Goal: Transaction & Acquisition: Purchase product/service

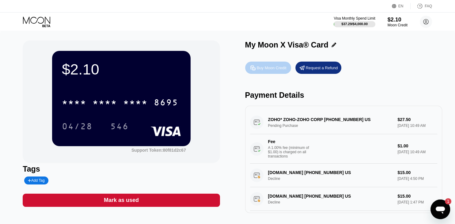
click at [265, 68] on div "Buy Moon Credit" at bounding box center [272, 67] width 30 height 5
type input "0"
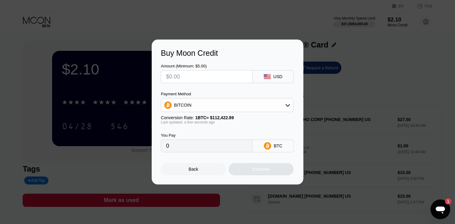
click at [188, 79] on input "text" at bounding box center [206, 76] width 81 height 12
type input "$2"
type input "0.00001779"
type input "$20"
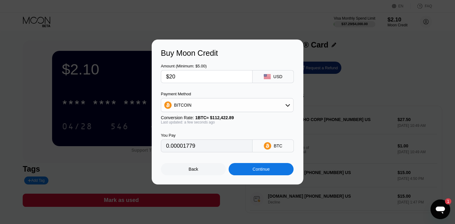
type input "0.00017790"
type input "$2"
type input "0.00001779"
type input "0"
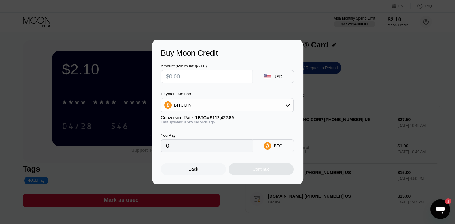
type input "$1"
type input "0.00000890"
type input "$19"
type input "0.00016901"
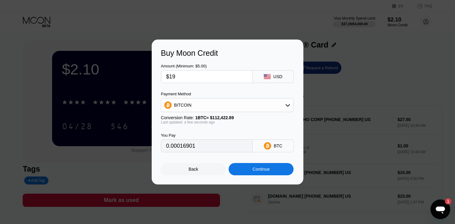
type input "$19"
click at [243, 108] on div "BITCOIN" at bounding box center [227, 105] width 132 height 12
click at [173, 138] on icon at bounding box center [169, 135] width 7 height 7
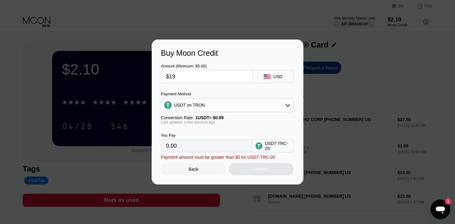
type input "19.19"
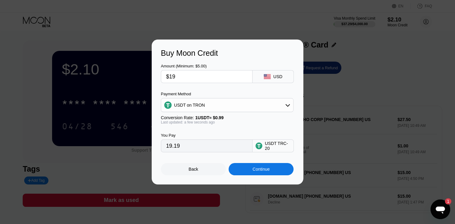
click at [260, 171] on div "Continue" at bounding box center [260, 169] width 17 height 5
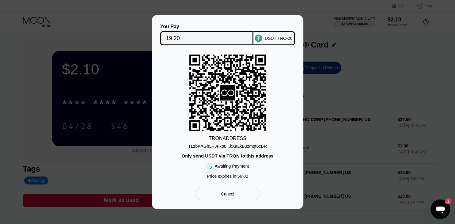
scroll to position [100, 0]
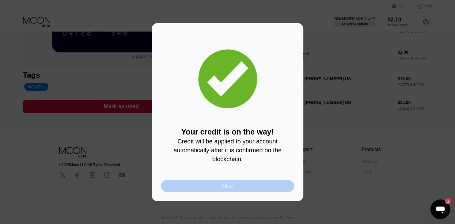
click at [230, 188] on div "Close" at bounding box center [227, 185] width 11 height 5
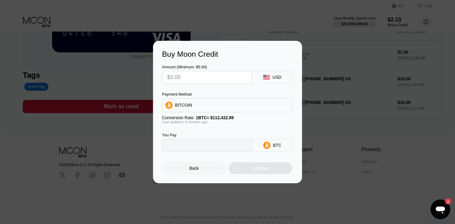
type input "0"
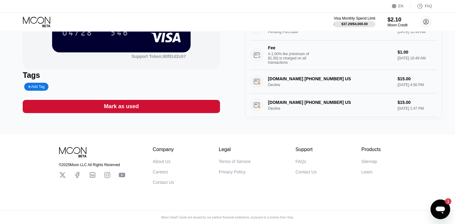
scroll to position [0, 0]
